Goal: Transaction & Acquisition: Purchase product/service

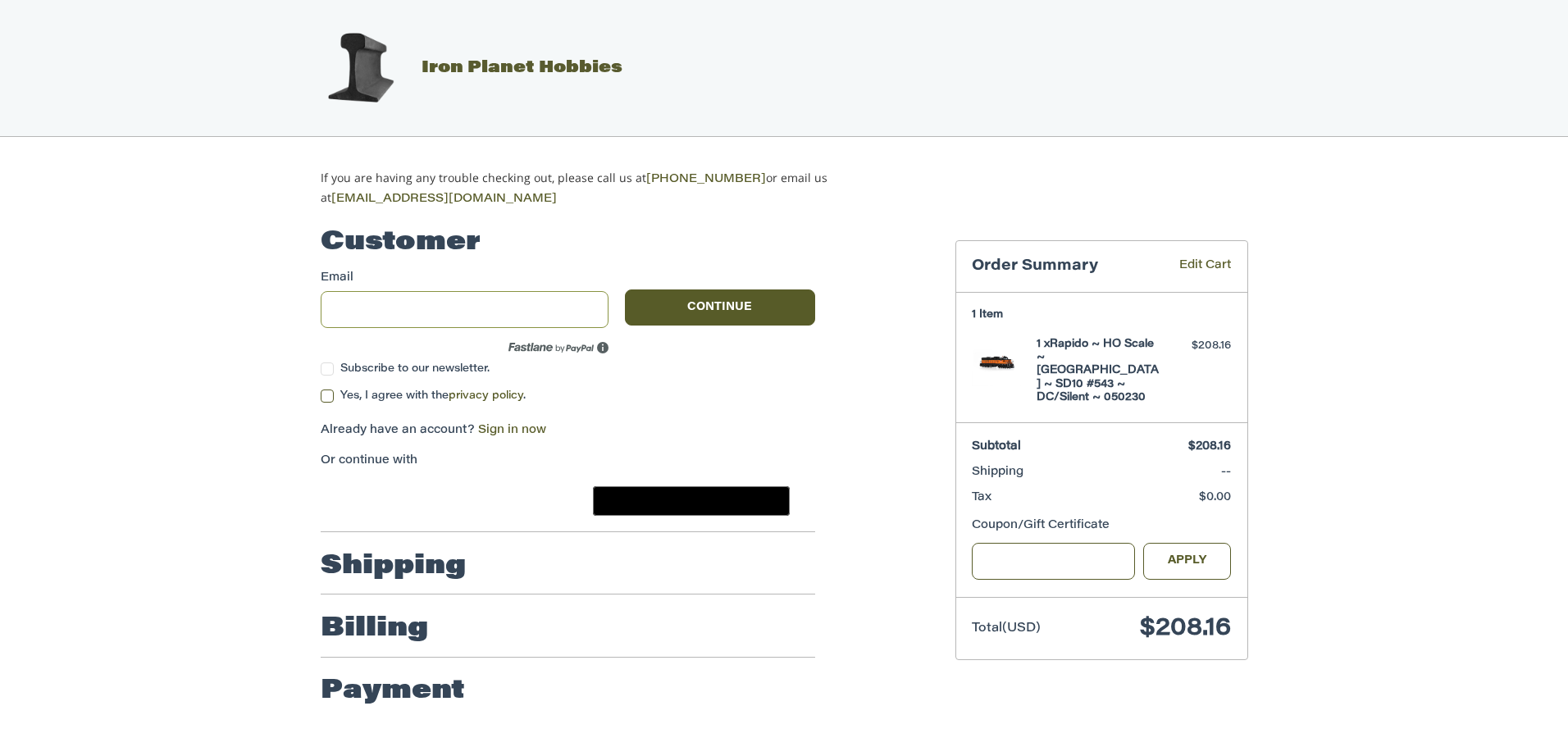
click at [495, 303] on input "Email" at bounding box center [465, 310] width 289 height 37
type input "**********"
click at [324, 365] on label "Subscribe to our newsletter." at bounding box center [465, 369] width 289 height 13
click at [327, 390] on label "Yes, I agree with the privacy policy ." at bounding box center [567, 396] width 494 height 13
click at [494, 425] on link "Sign in now" at bounding box center [512, 431] width 68 height 12
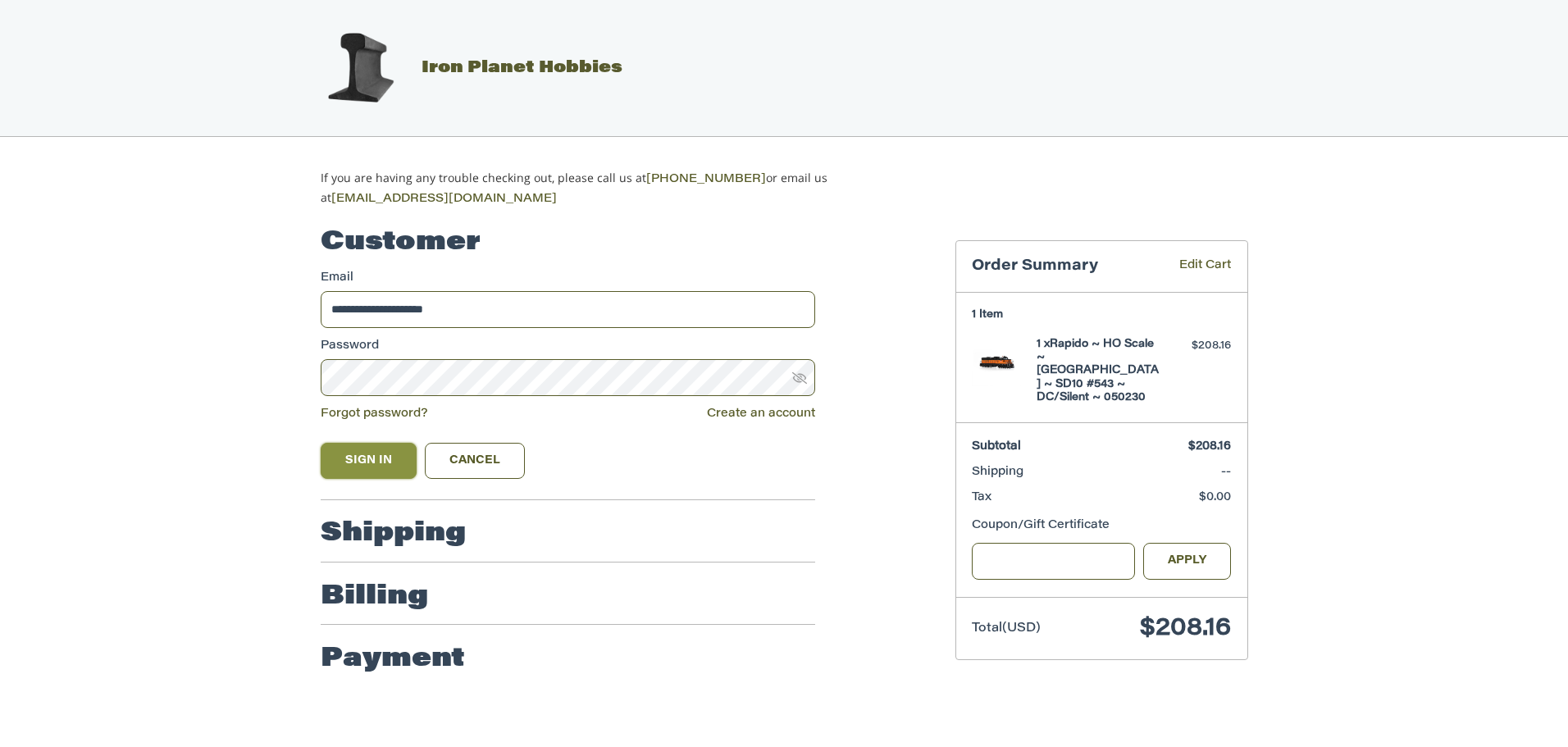
click at [385, 447] on button "Sign In" at bounding box center [368, 461] width 97 height 36
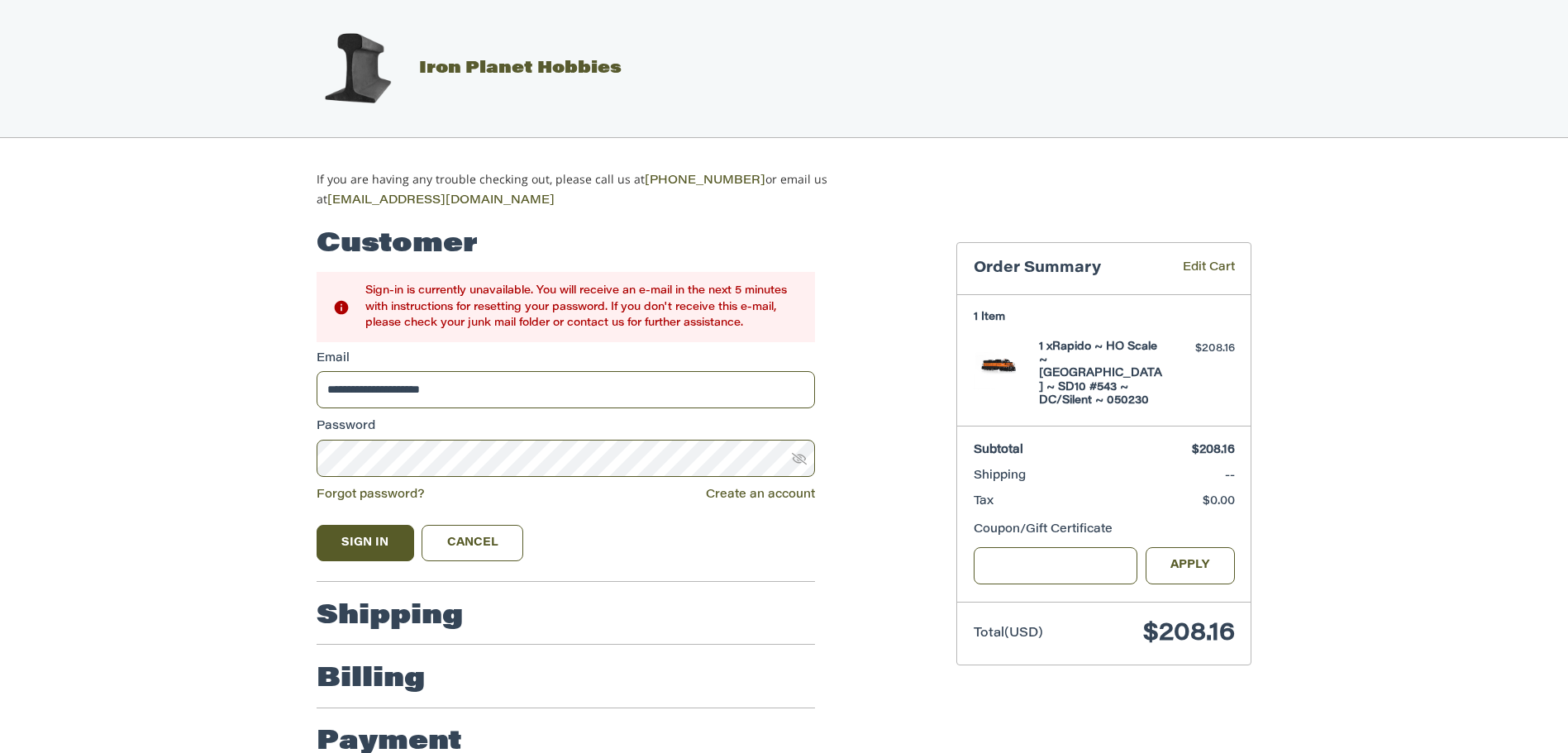
click at [794, 457] on icon at bounding box center [799, 458] width 15 height 12
click at [794, 457] on icon at bounding box center [799, 459] width 15 height 15
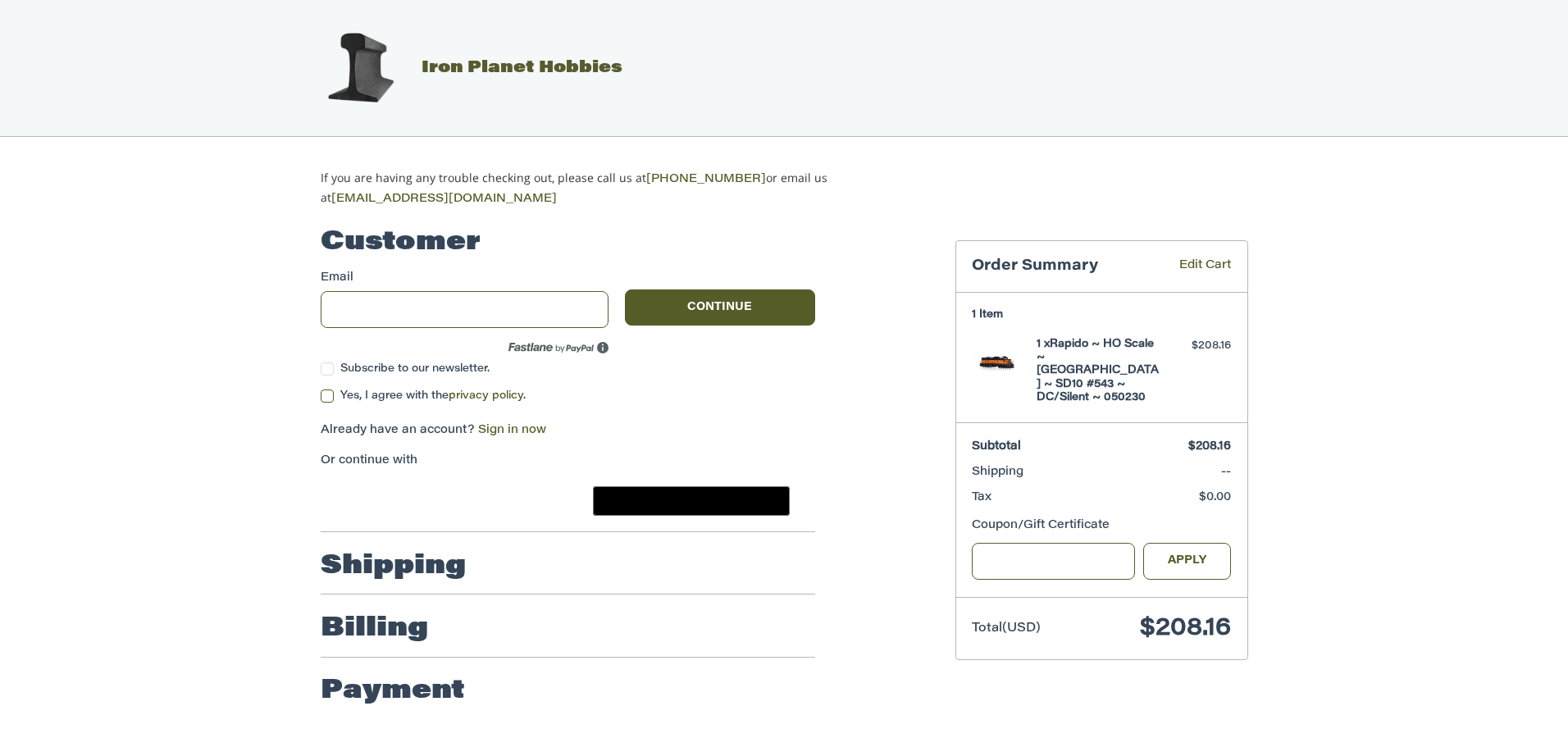
click at [324, 362] on label "Subscribe to our newsletter." at bounding box center [465, 369] width 289 height 13
click at [328, 390] on label "Yes, I agree with the privacy policy ." at bounding box center [567, 396] width 494 height 13
click at [489, 428] on link "Sign in now" at bounding box center [512, 431] width 68 height 12
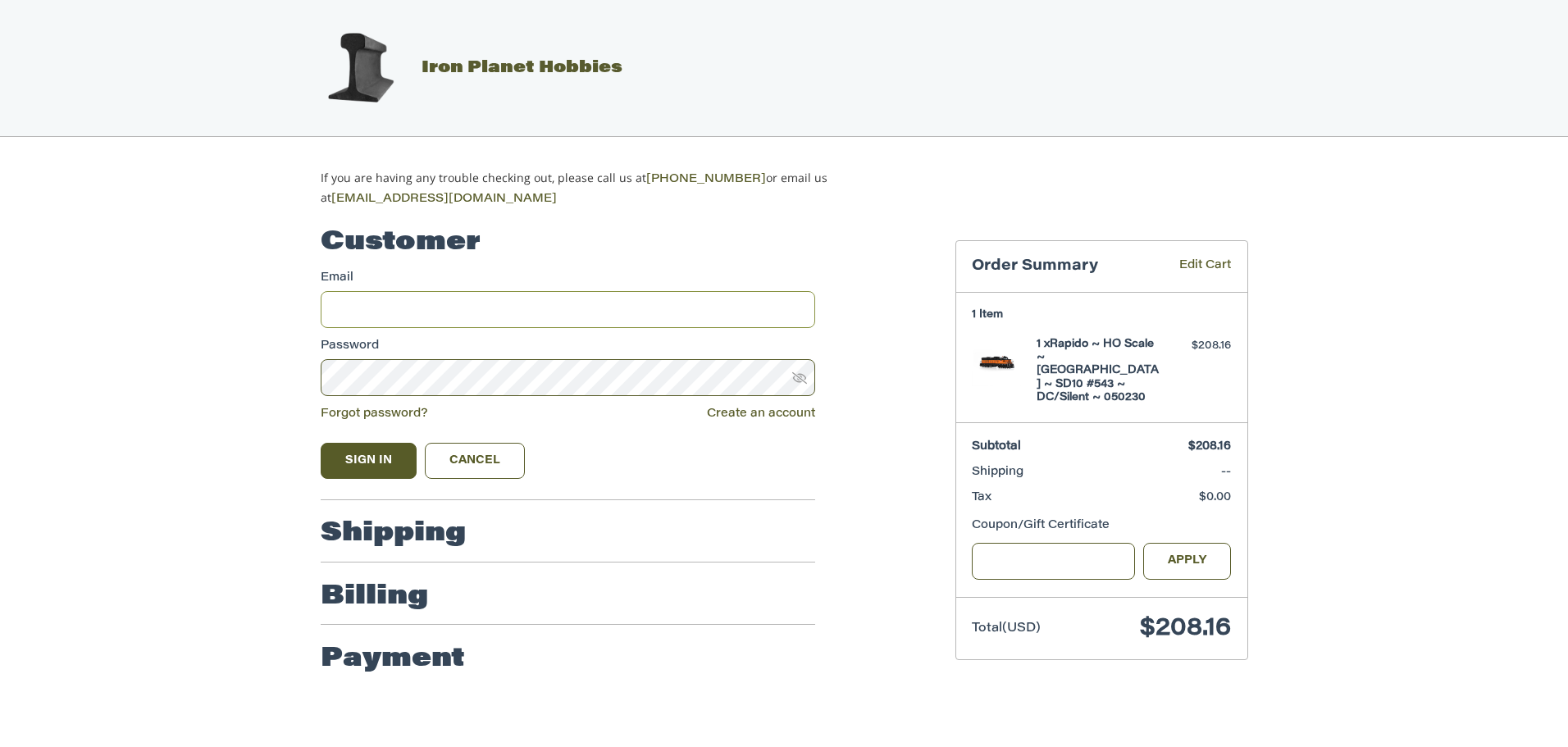
click at [484, 316] on input "Email" at bounding box center [567, 310] width 494 height 37
type input "**********"
click at [375, 449] on button "Sign In" at bounding box center [368, 461] width 97 height 36
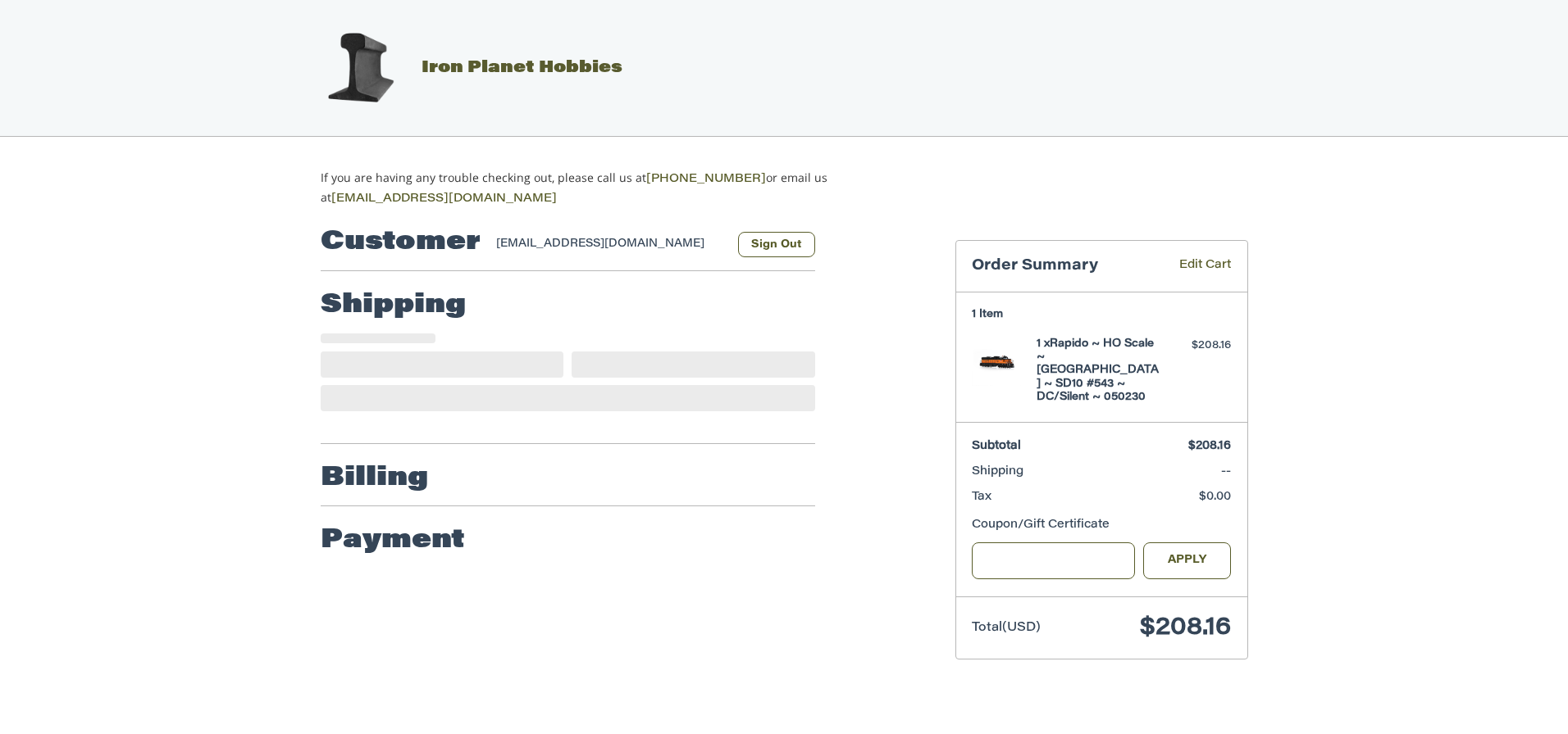
select select "**"
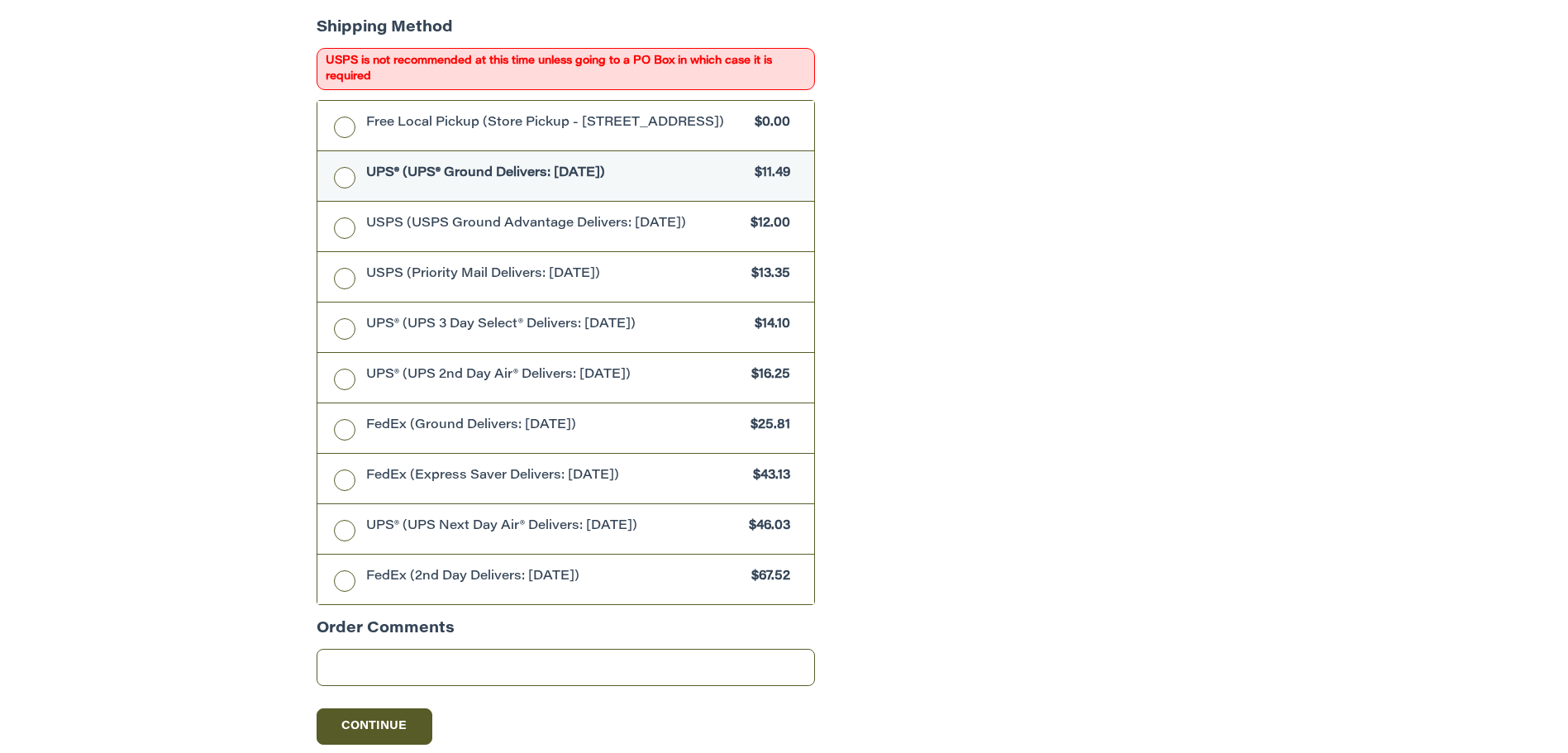
scroll to position [1192, 0]
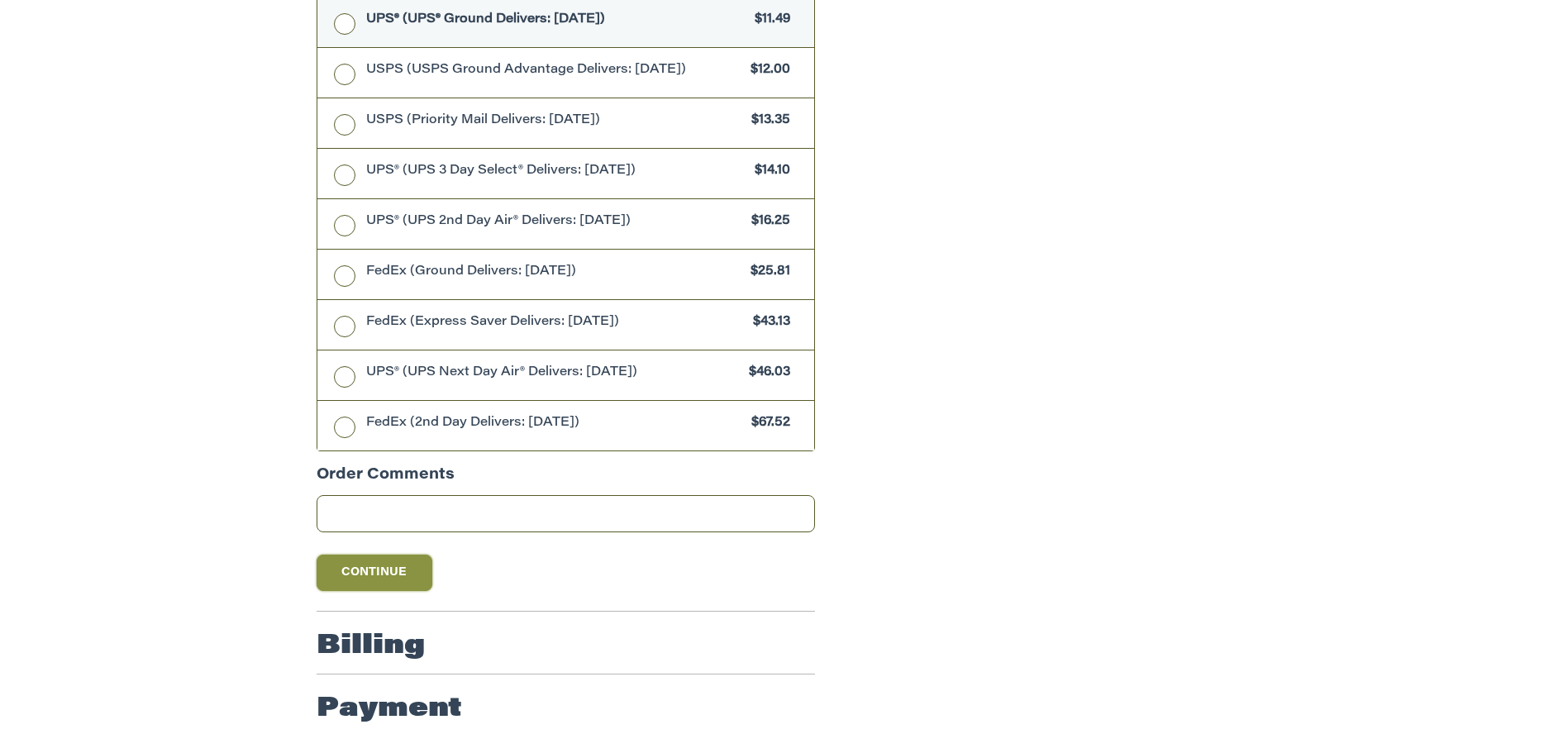
click at [414, 565] on button "Continue" at bounding box center [374, 573] width 116 height 37
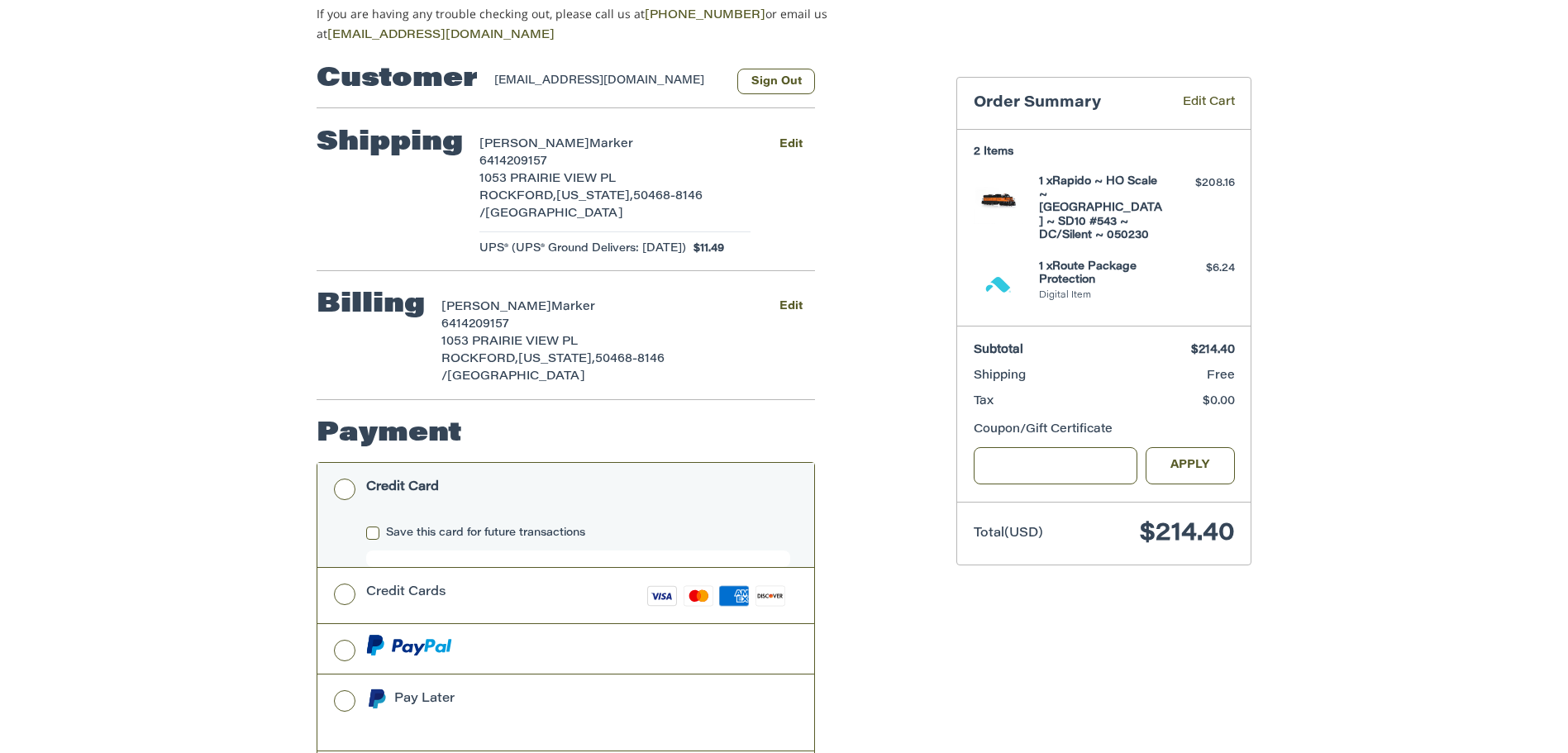
scroll to position [271, 0]
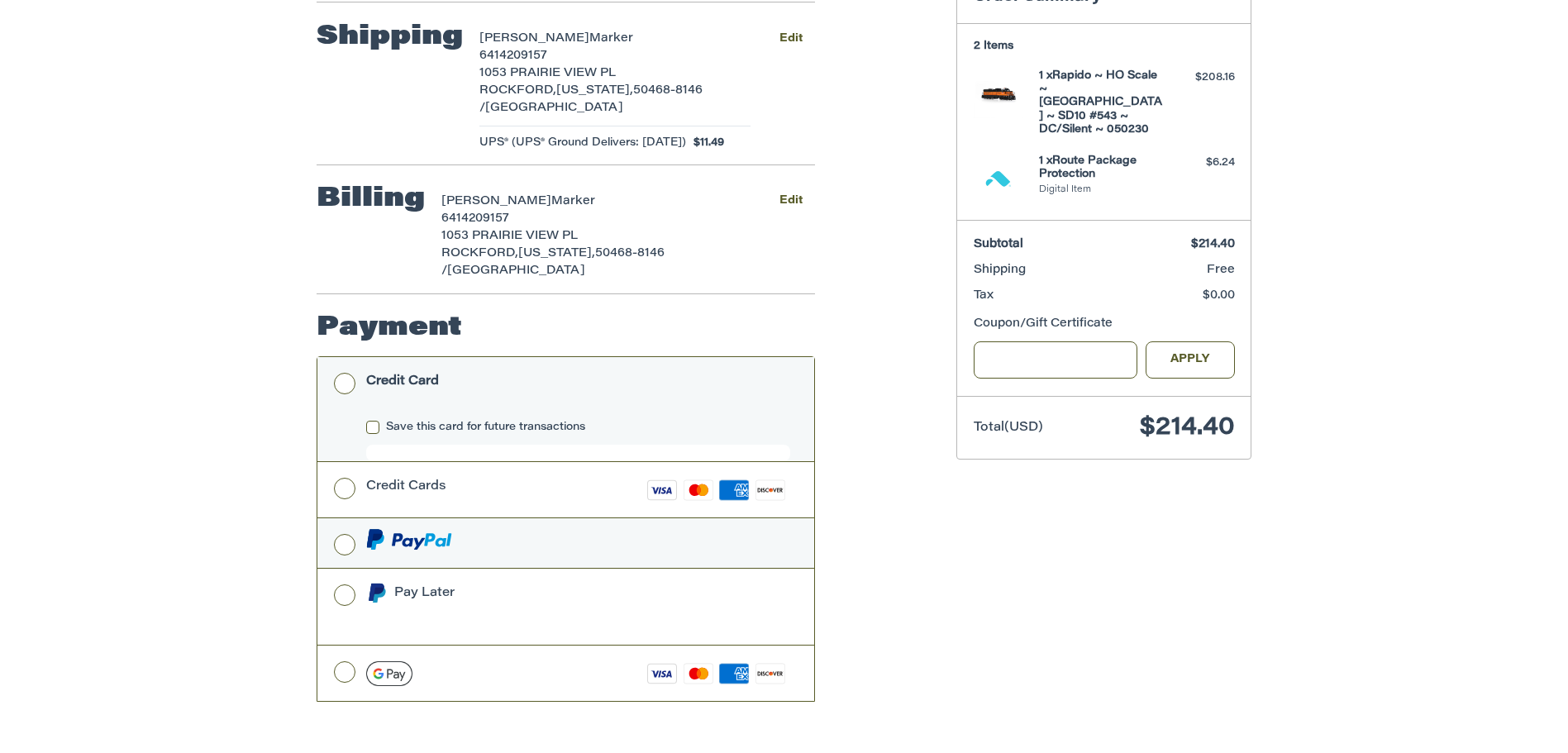
click at [341, 518] on label at bounding box center [566, 543] width 497 height 50
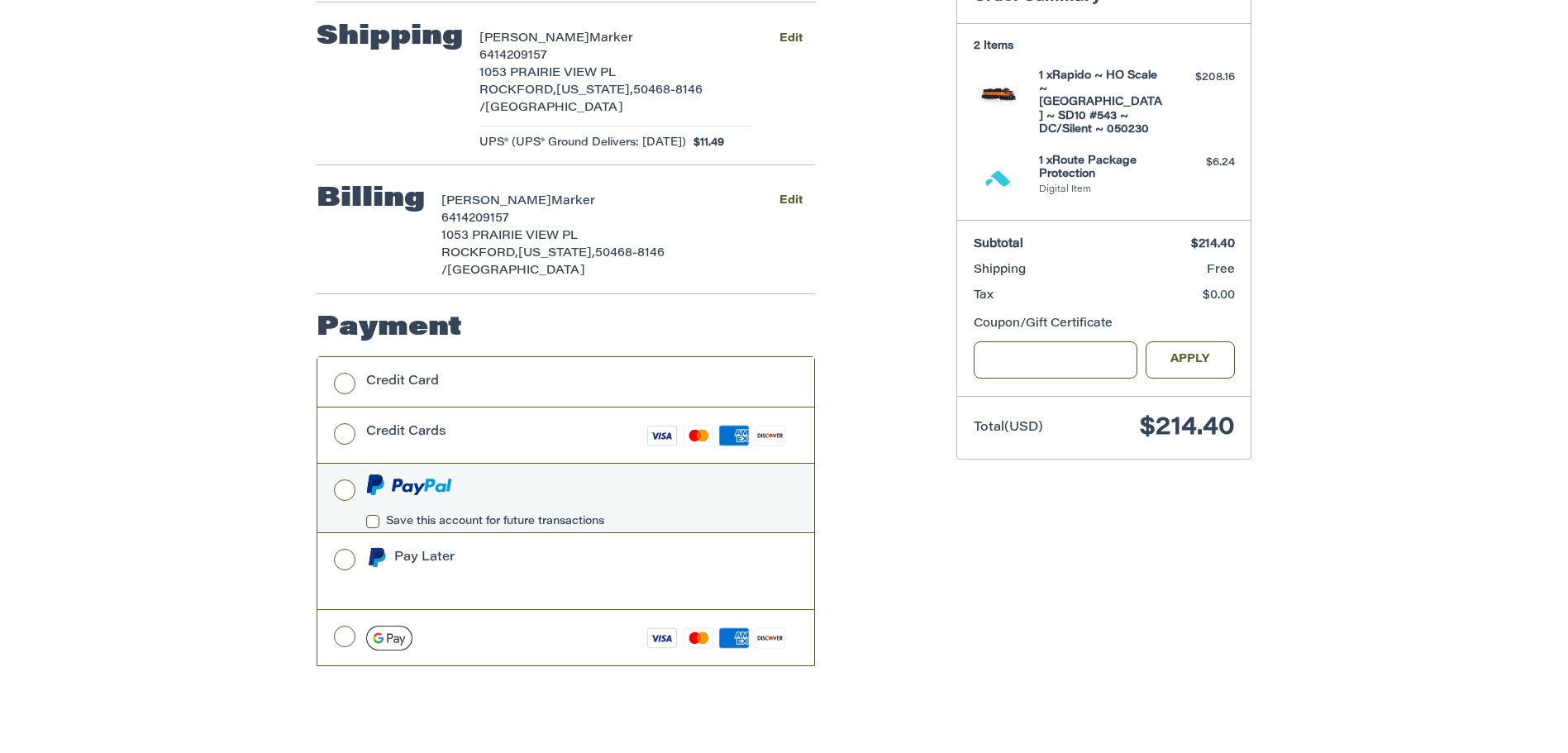
scroll to position [256, 0]
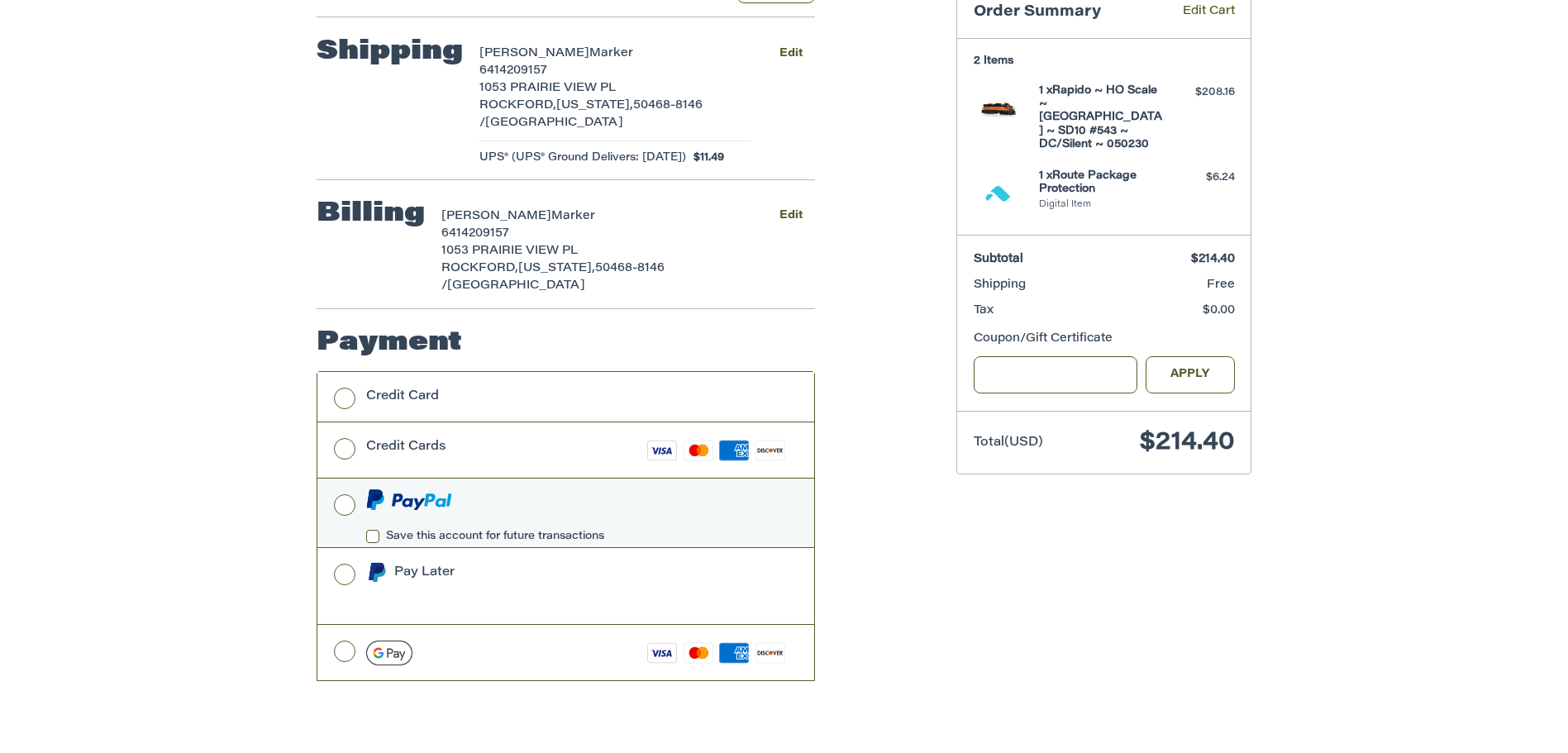
click at [373, 530] on label "Save this account for future transactions" at bounding box center [578, 537] width 424 height 13
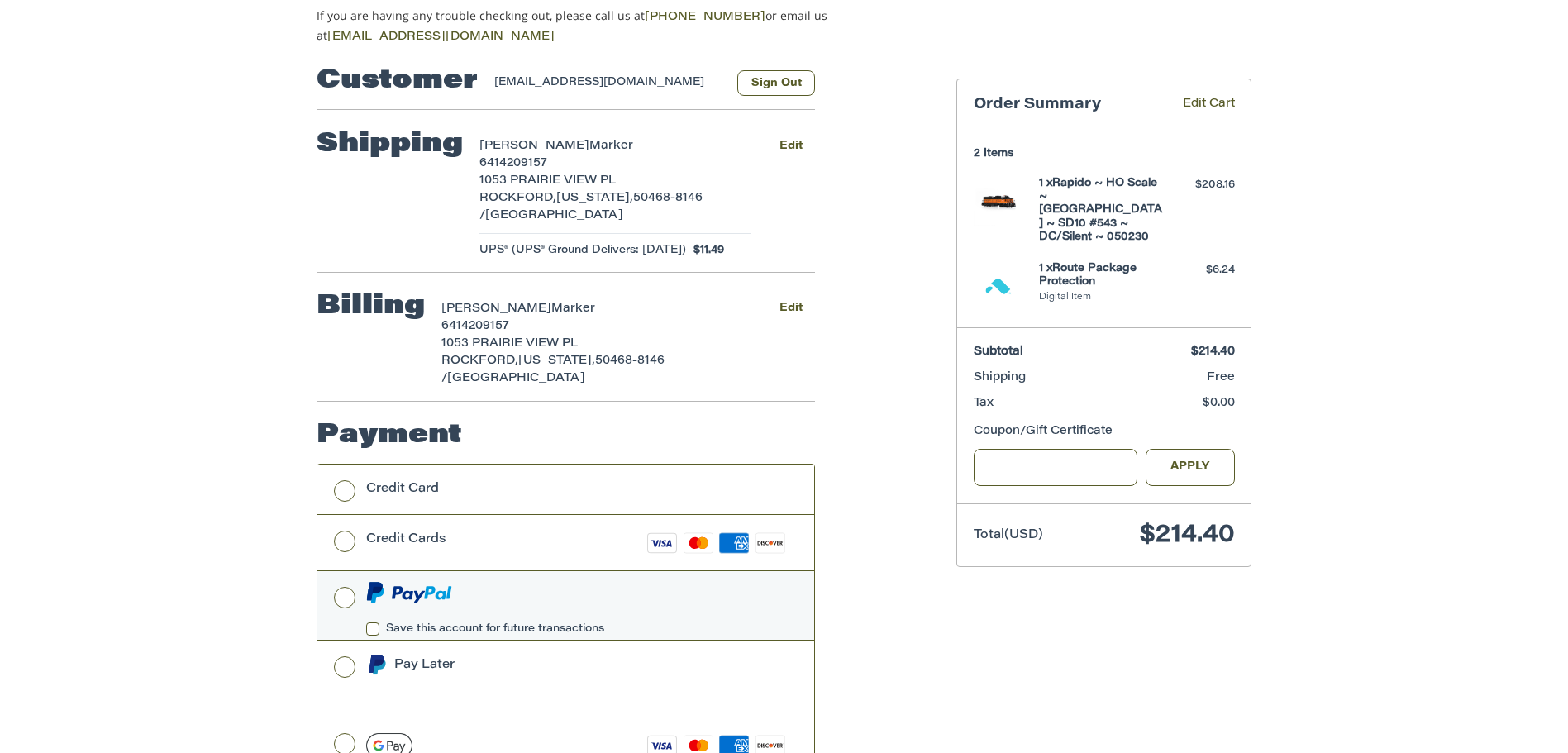
scroll to position [166, 0]
click at [1199, 97] on link "Edit Cart" at bounding box center [1196, 103] width 76 height 19
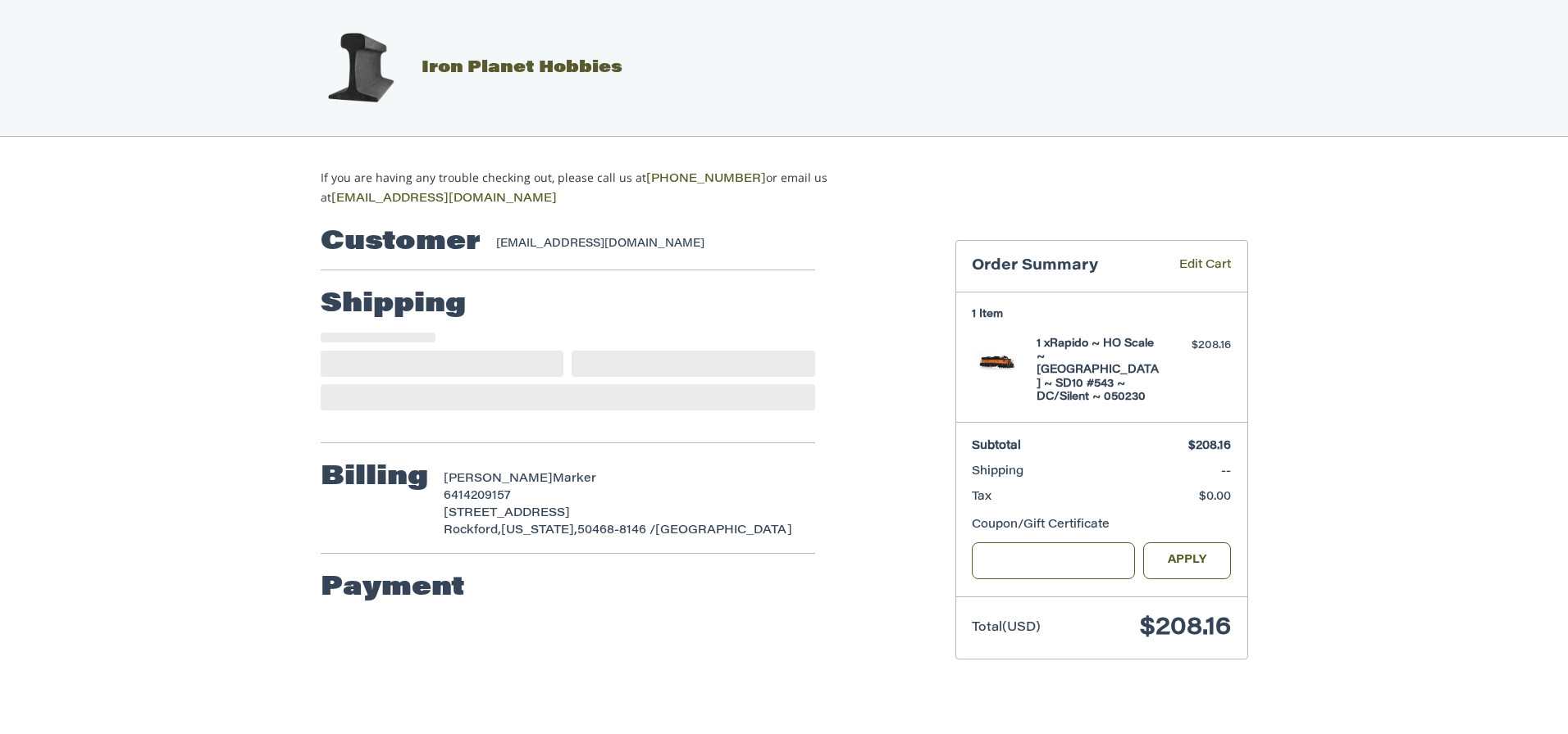
select select "**"
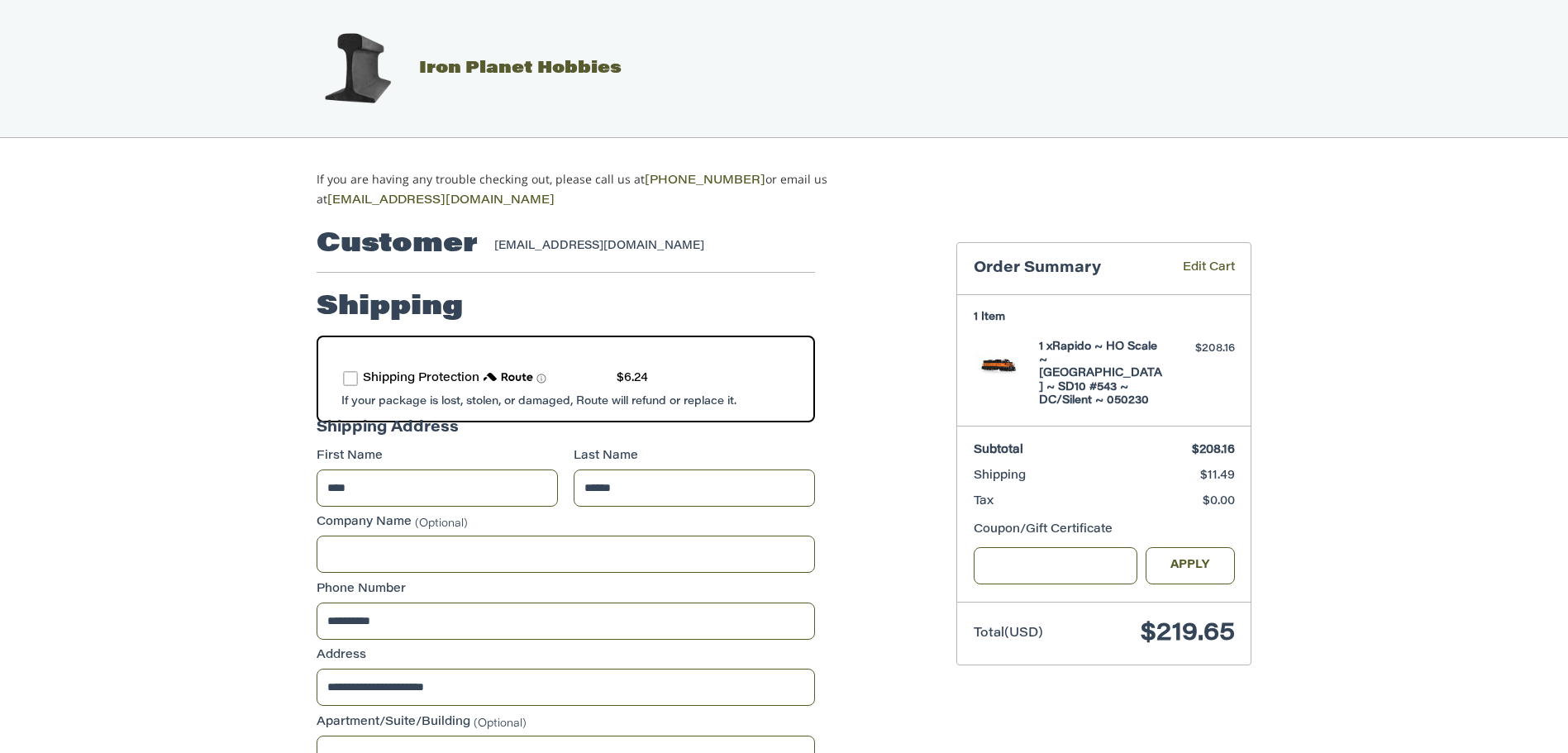
click at [560, 64] on span "Iron Planet Hobbies" at bounding box center [520, 69] width 202 height 17
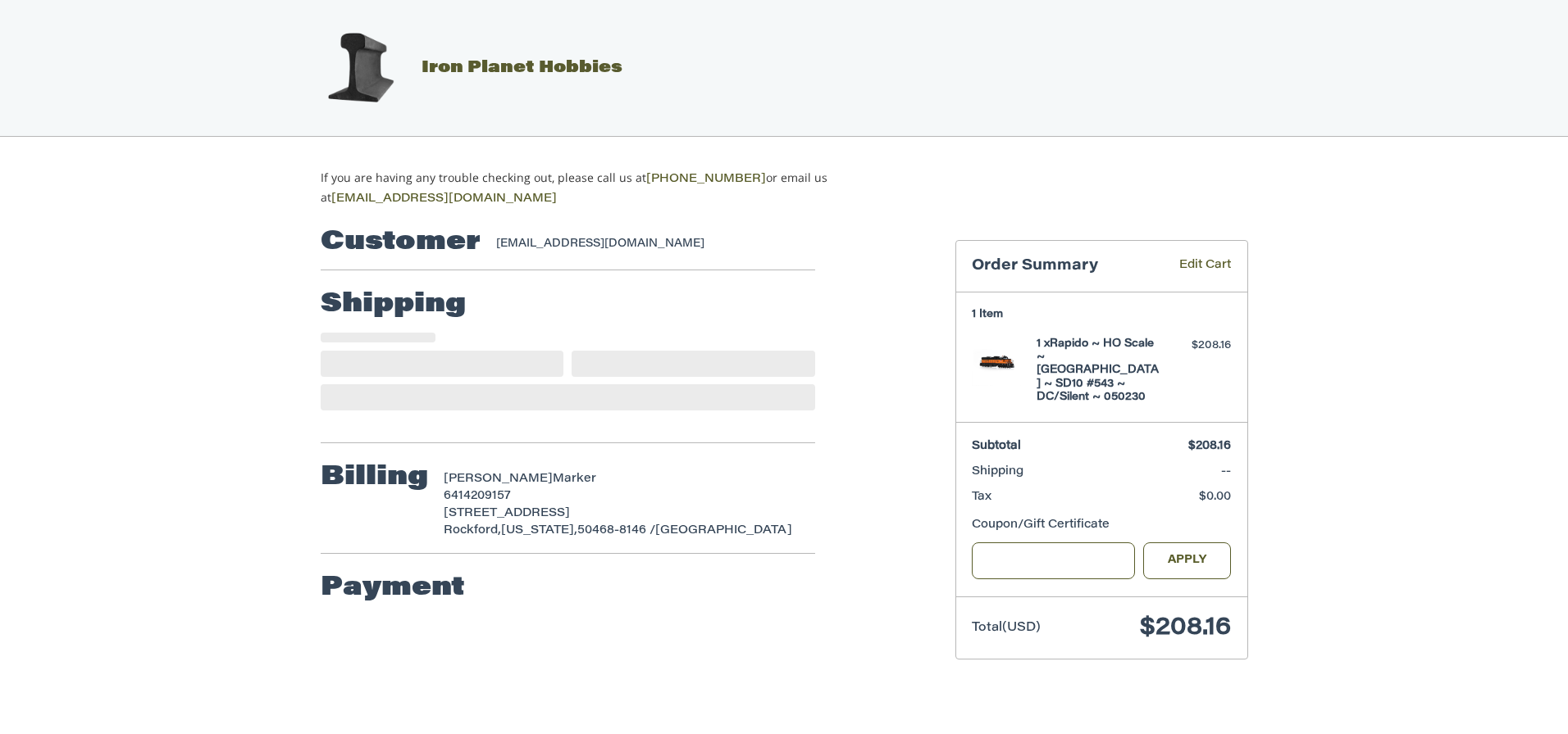
select select "**"
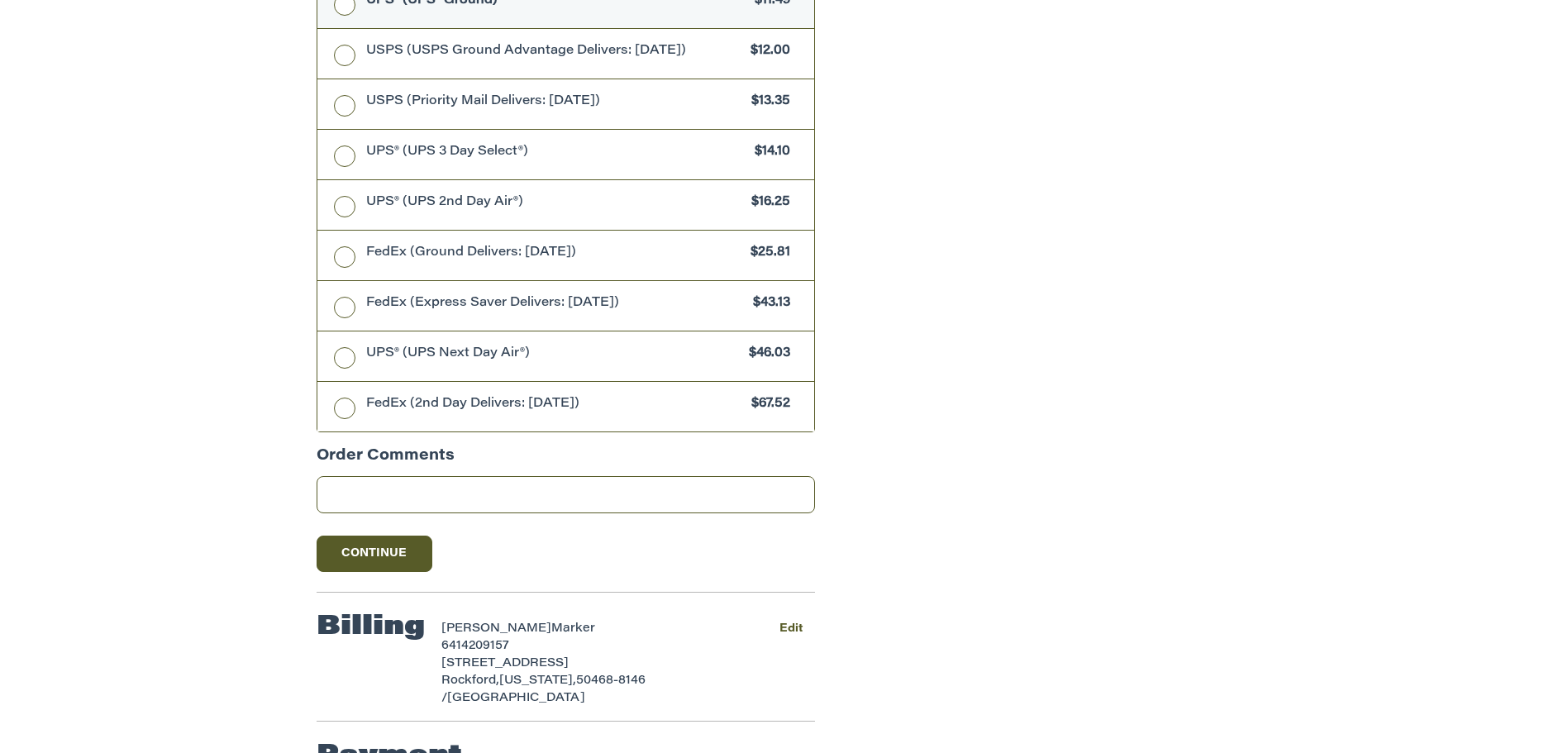
scroll to position [1239, 0]
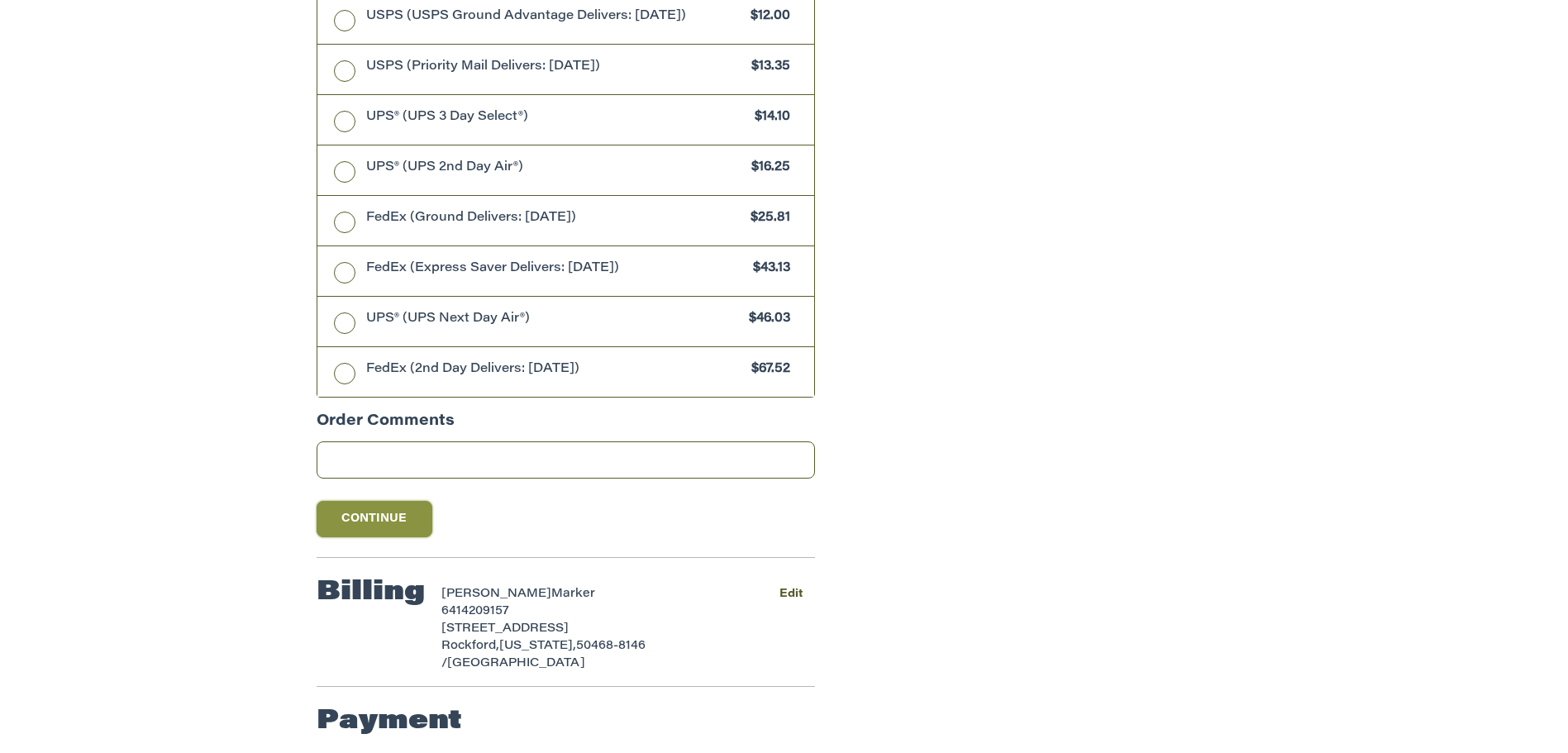
click at [394, 520] on button "Continue" at bounding box center [374, 519] width 116 height 37
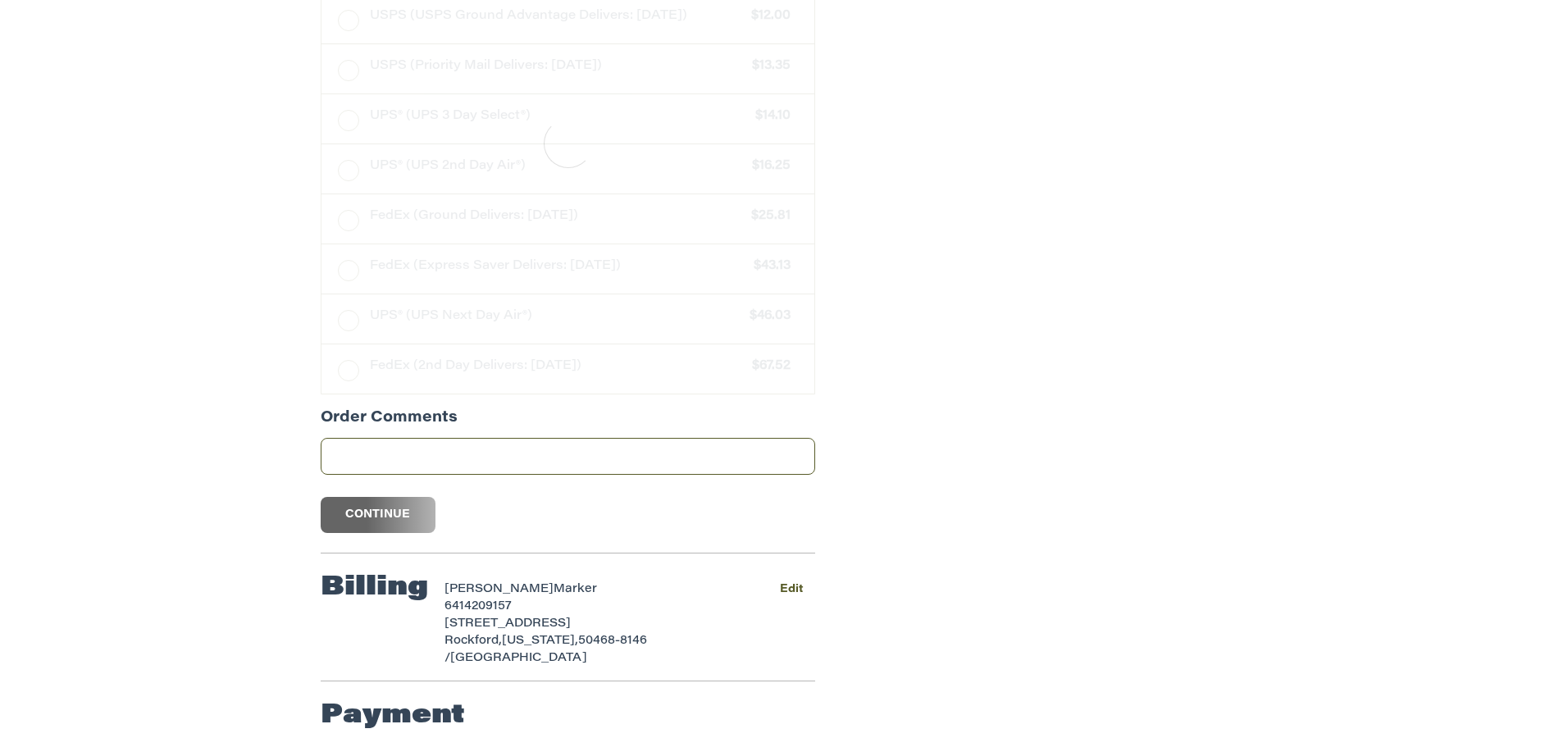
scroll to position [0, 0]
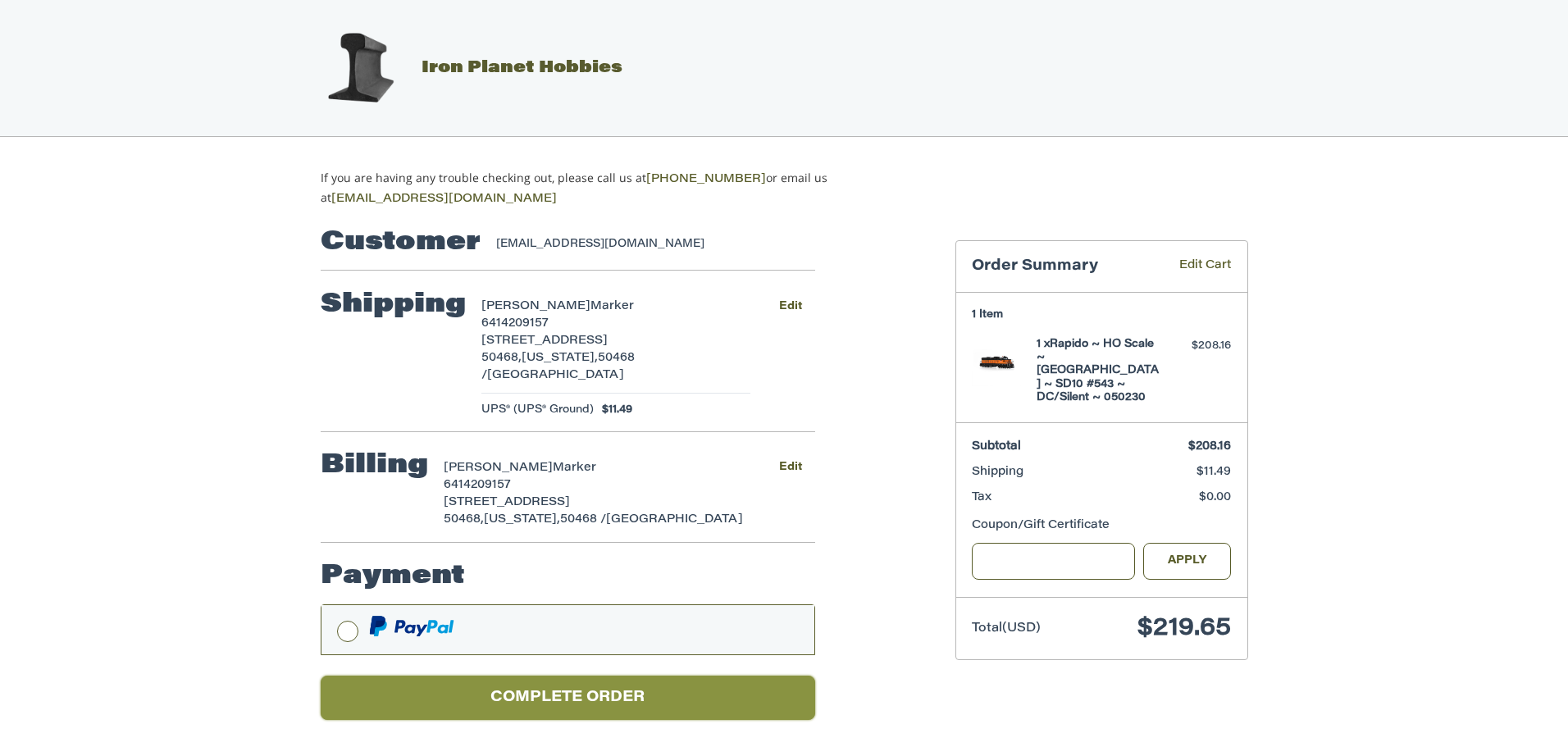
click at [616, 676] on button "Complete order" at bounding box center [567, 698] width 494 height 45
